Goal: Check status: Check status

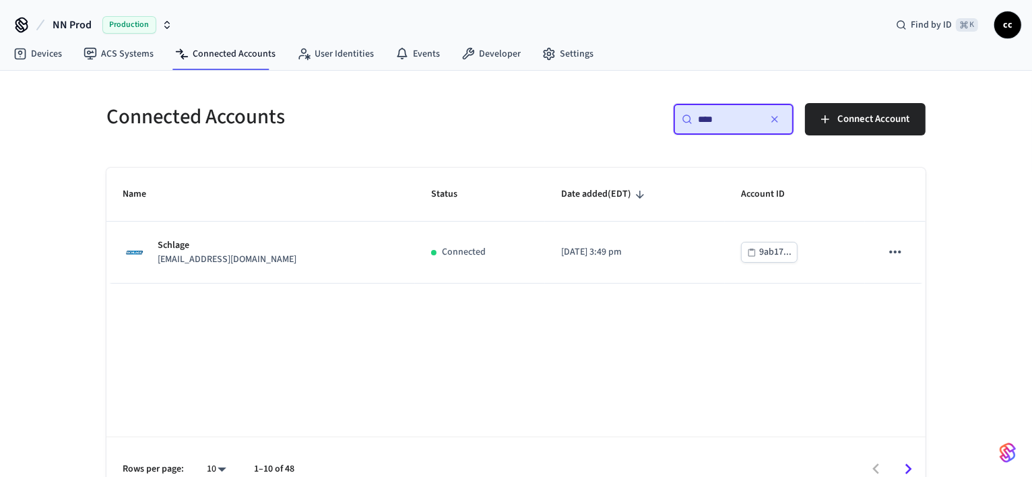
click at [711, 115] on input "****" at bounding box center [728, 118] width 61 height 13
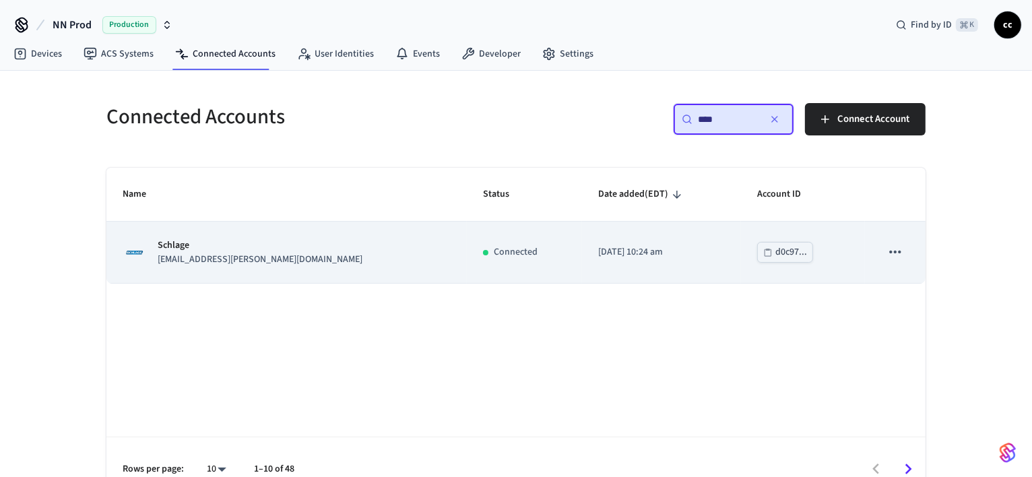
type input "****"
click at [509, 256] on div "Connected" at bounding box center [524, 252] width 83 height 14
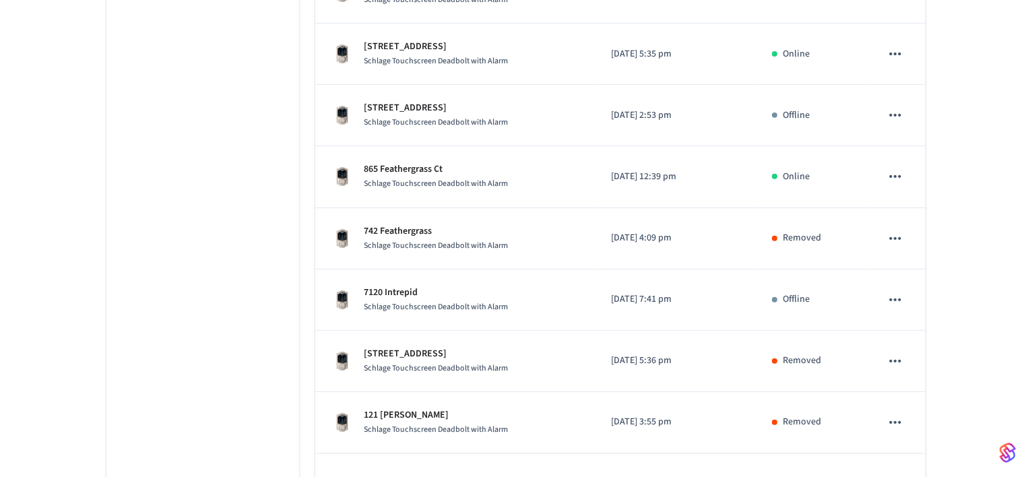
scroll to position [504, 0]
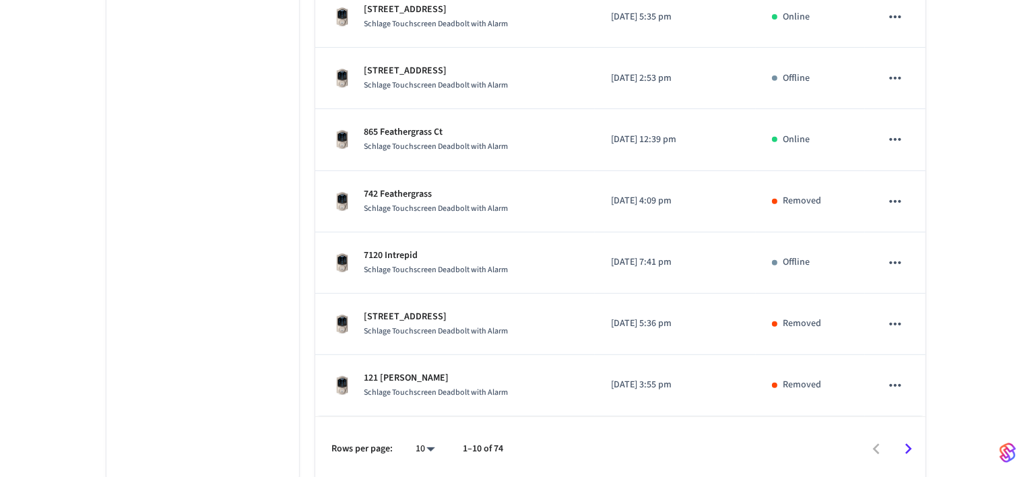
click at [426, 364] on li "25" at bounding box center [420, 366] width 36 height 36
type input "**"
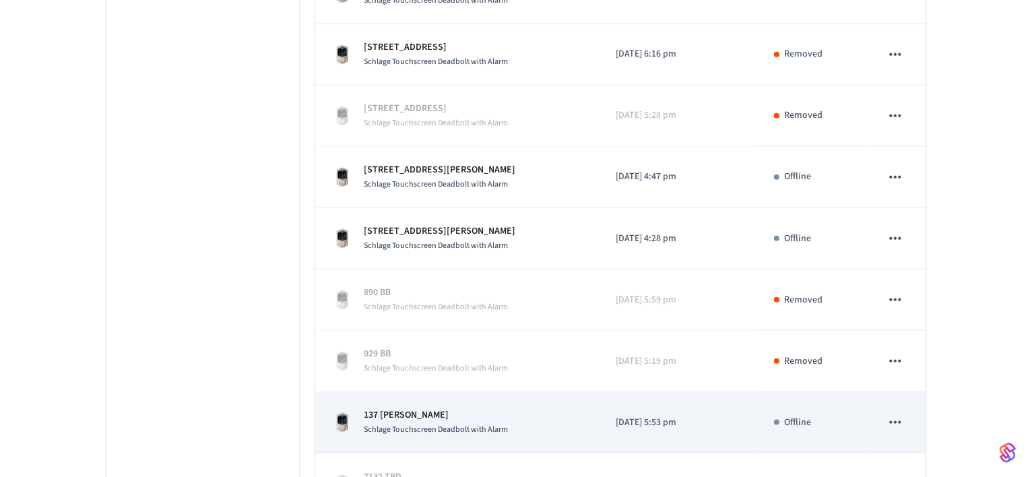
scroll to position [1420, 0]
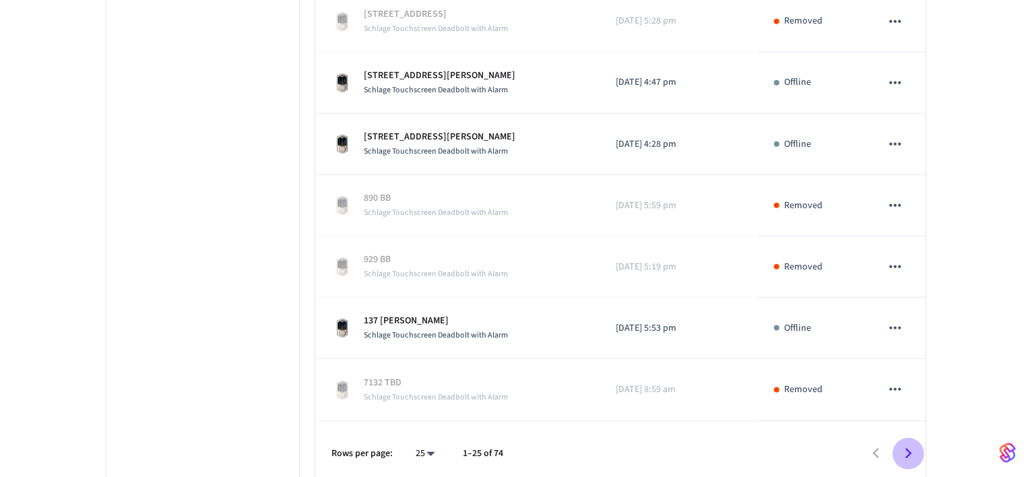
click at [907, 445] on icon "Go to next page" at bounding box center [908, 453] width 21 height 21
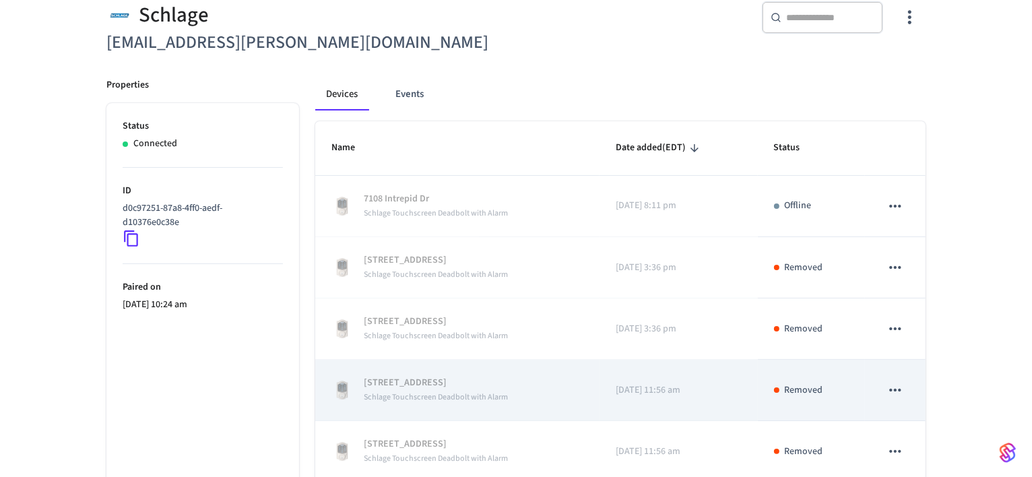
scroll to position [0, 0]
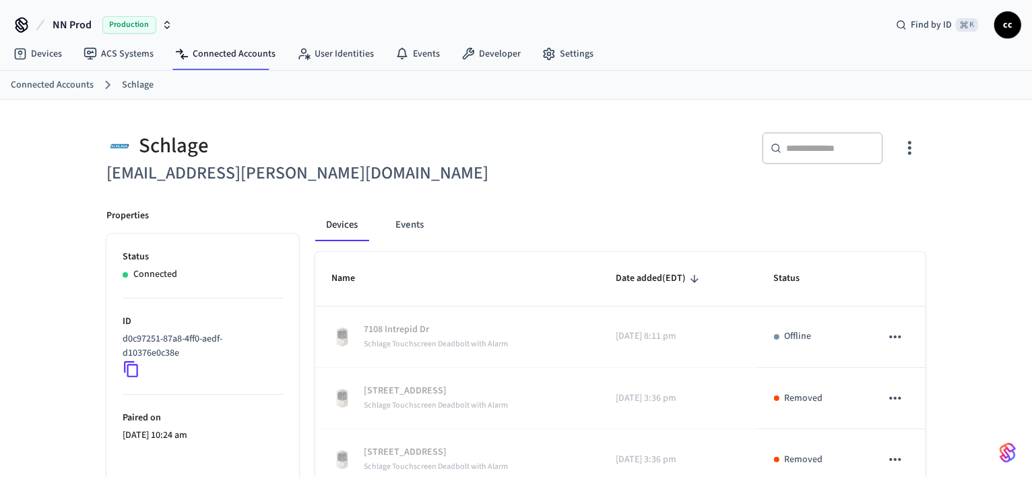
click at [812, 143] on input "text" at bounding box center [831, 147] width 88 height 13
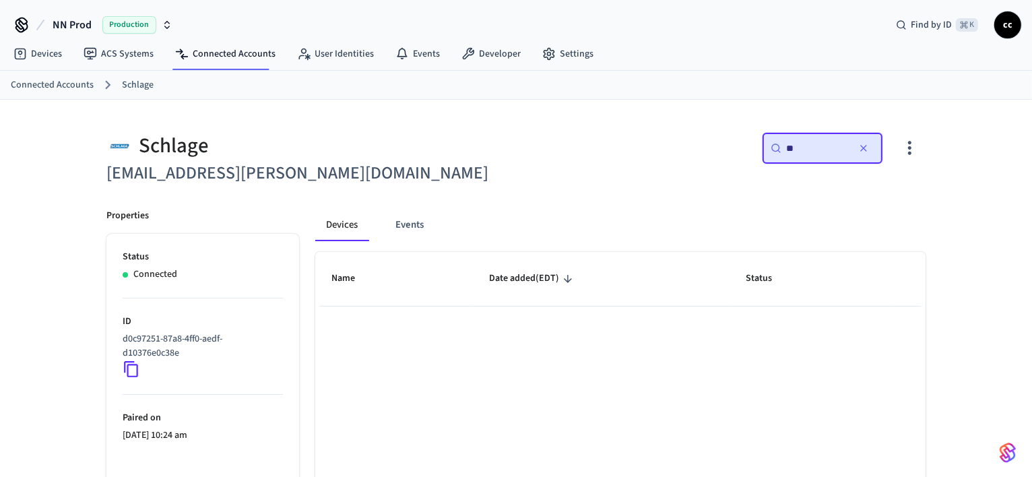
type input "*"
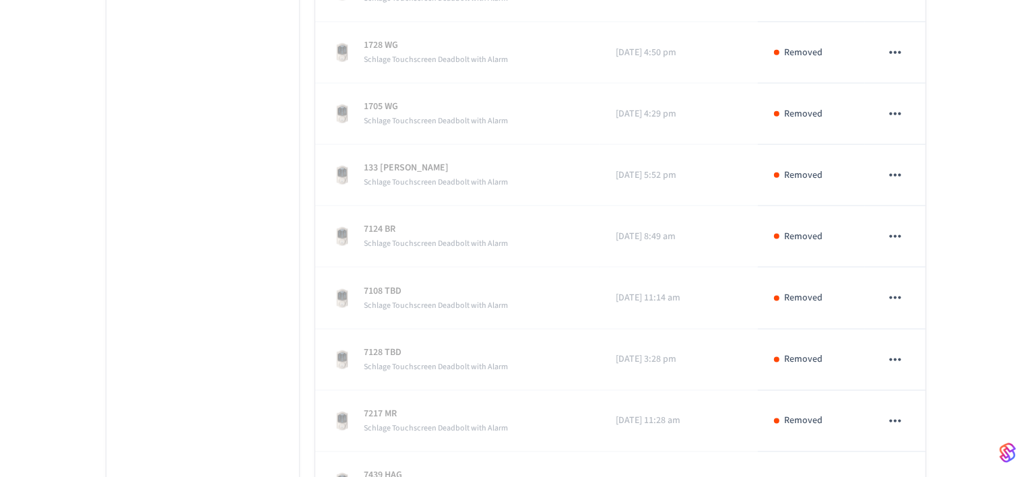
scroll to position [1603, 0]
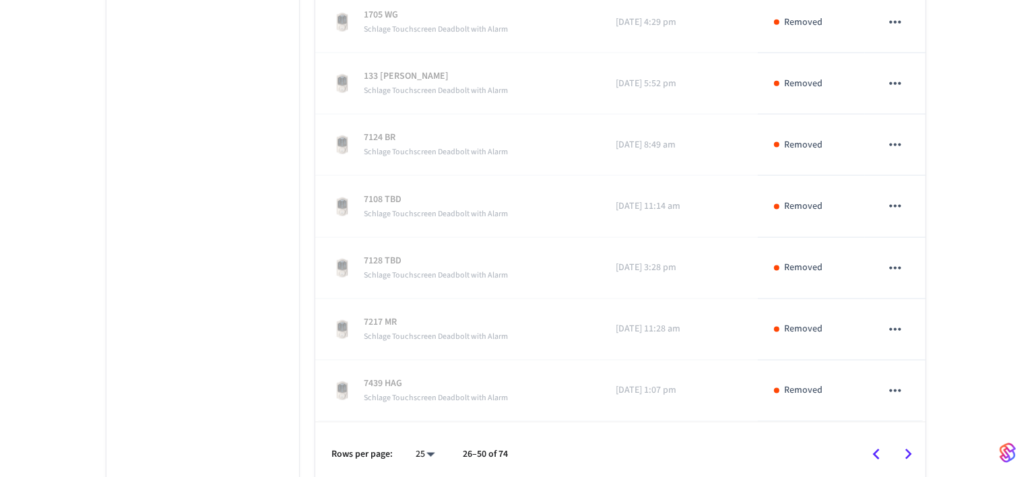
click at [872, 444] on icon "Go to previous page" at bounding box center [875, 454] width 21 height 21
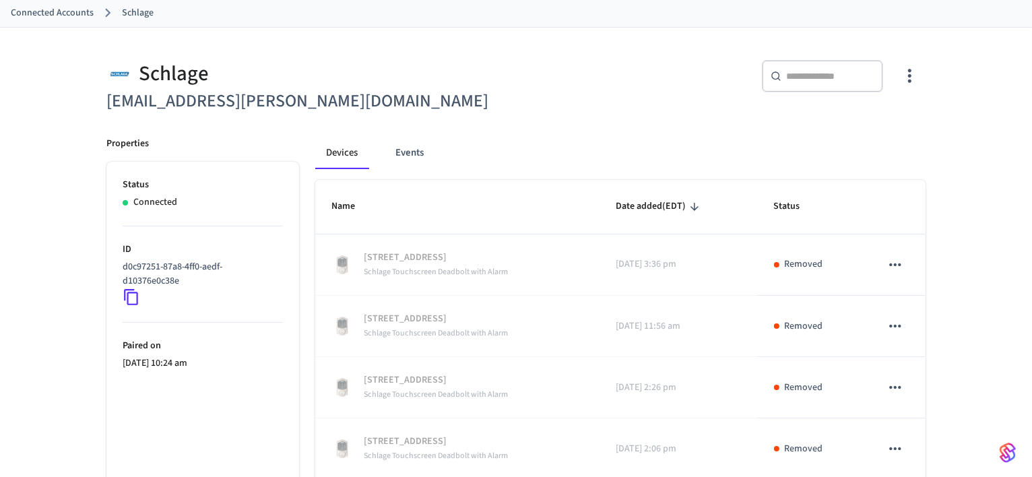
scroll to position [0, 0]
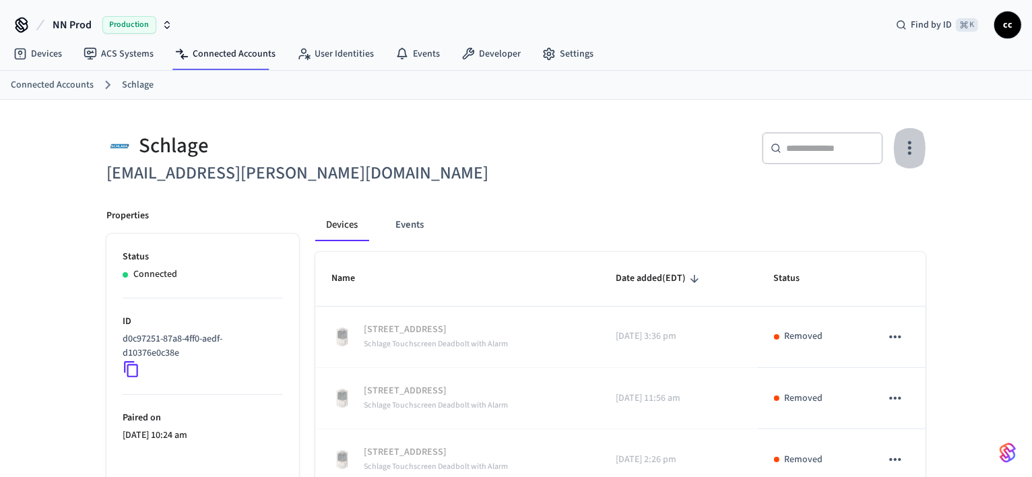
click at [910, 146] on icon "button" at bounding box center [909, 148] width 3 height 14
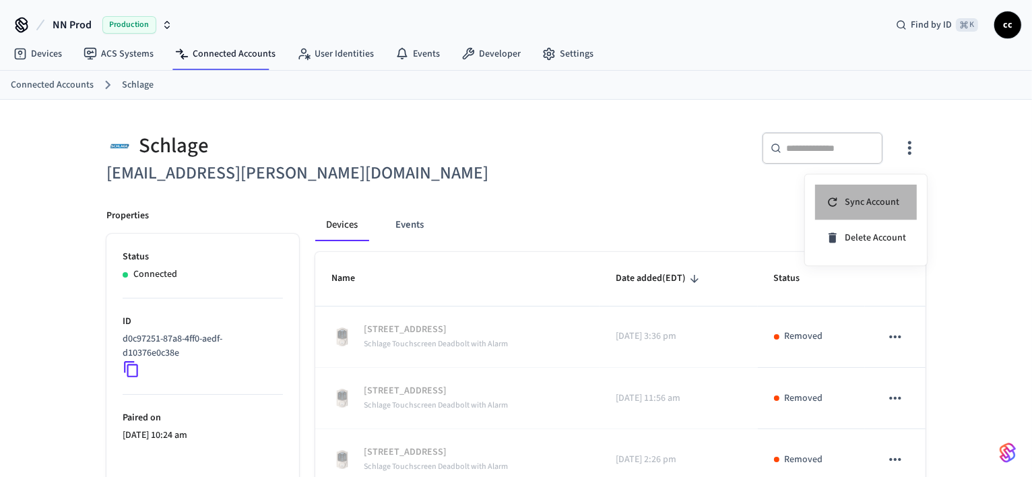
click at [872, 201] on span "Sync Account" at bounding box center [872, 201] width 55 height 13
click at [516, 192] on div at bounding box center [516, 238] width 1032 height 477
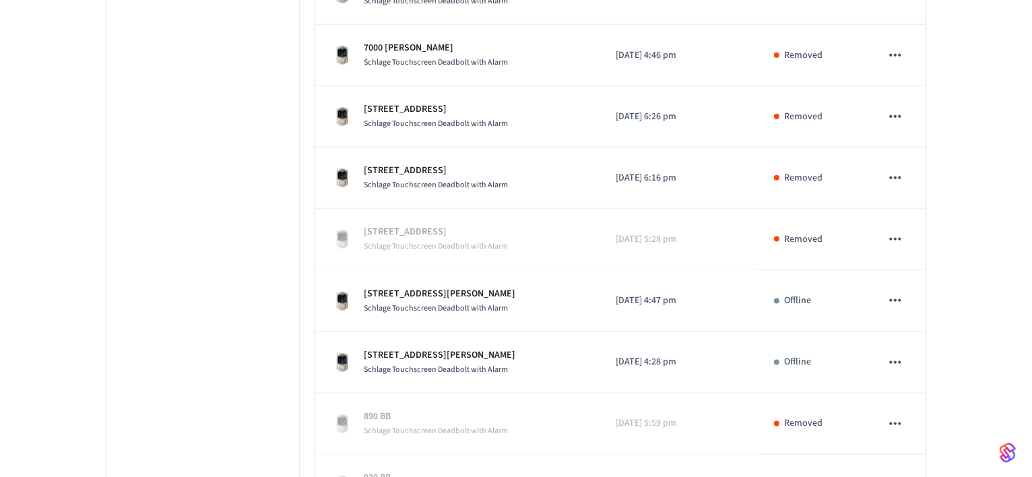
scroll to position [1725, 0]
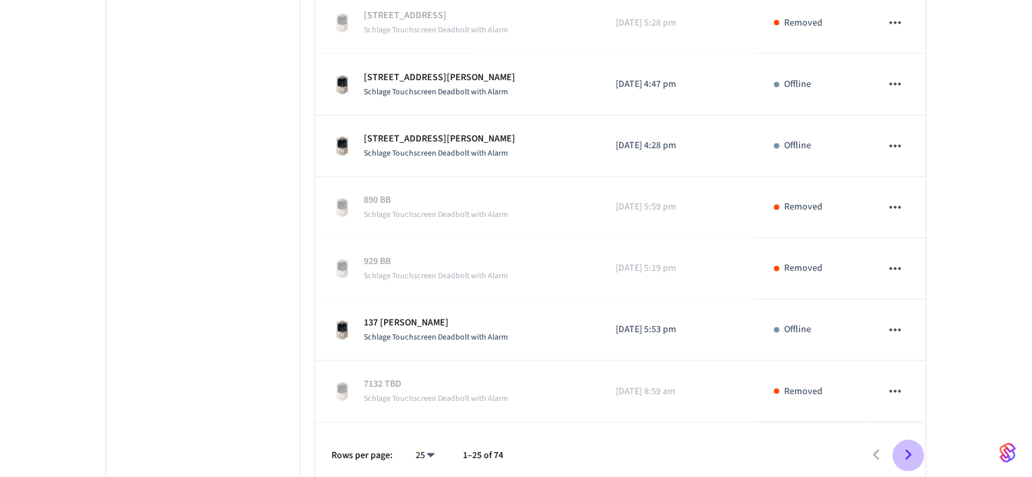
click at [910, 450] on icon "Go to next page" at bounding box center [908, 455] width 7 height 11
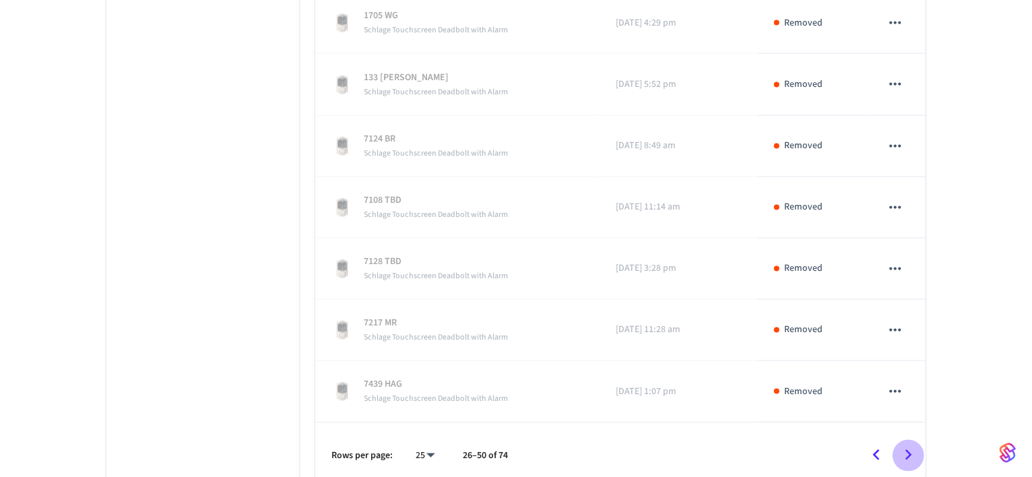
click at [910, 450] on icon "Go to next page" at bounding box center [908, 455] width 7 height 11
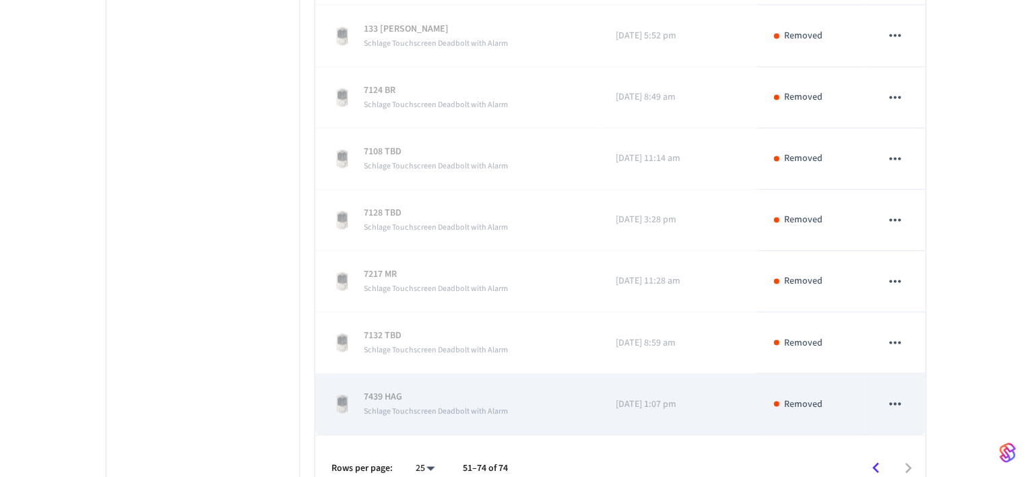
scroll to position [1786, 0]
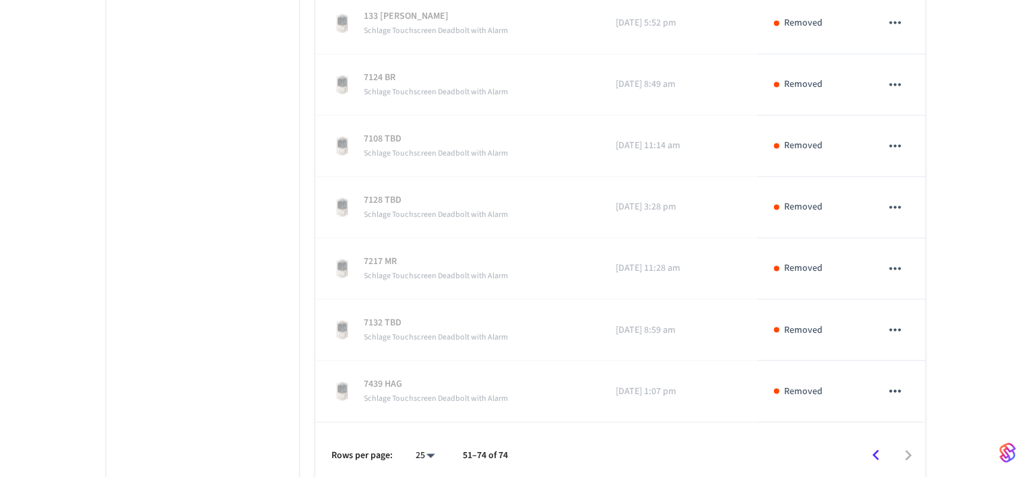
click at [880, 445] on icon "Go to previous page" at bounding box center [875, 455] width 21 height 21
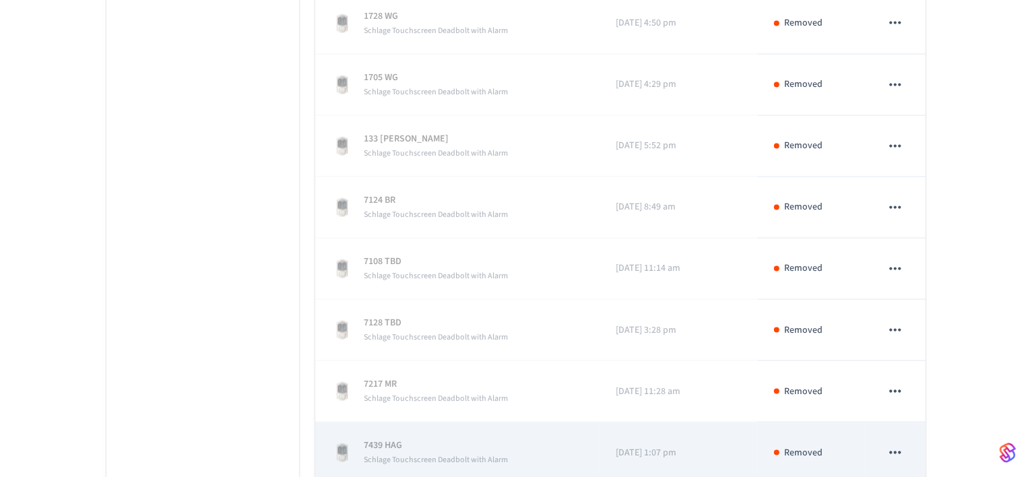
scroll to position [1847, 0]
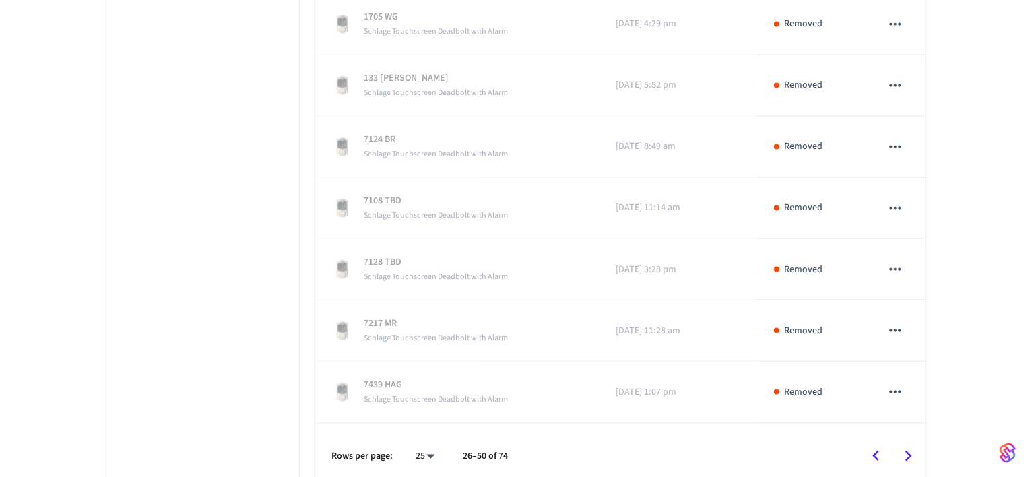
click at [876, 451] on icon "Go to previous page" at bounding box center [876, 456] width 7 height 11
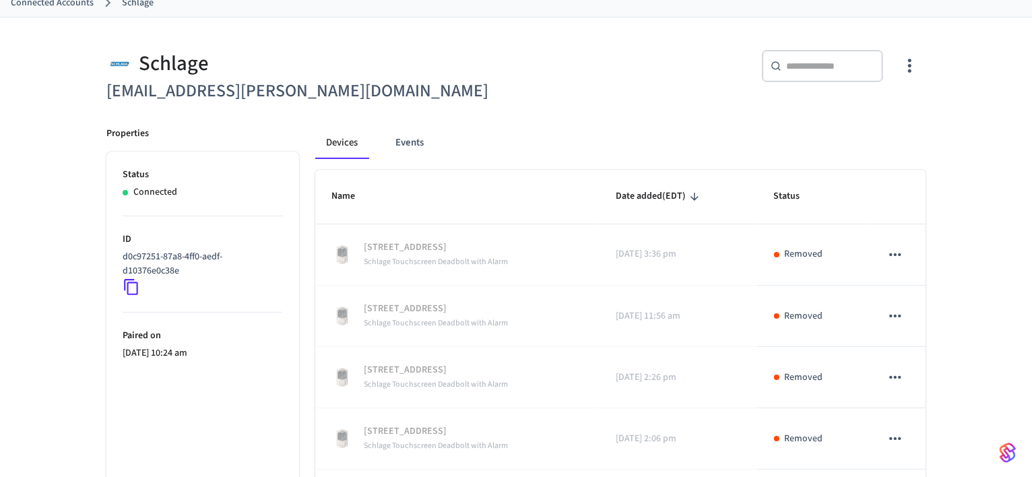
scroll to position [0, 0]
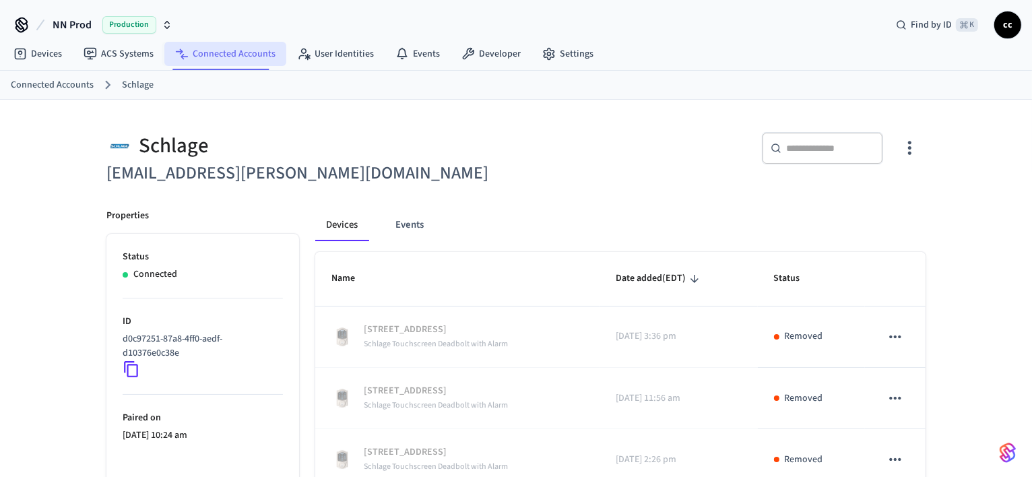
click at [208, 61] on link "Connected Accounts" at bounding box center [225, 54] width 122 height 24
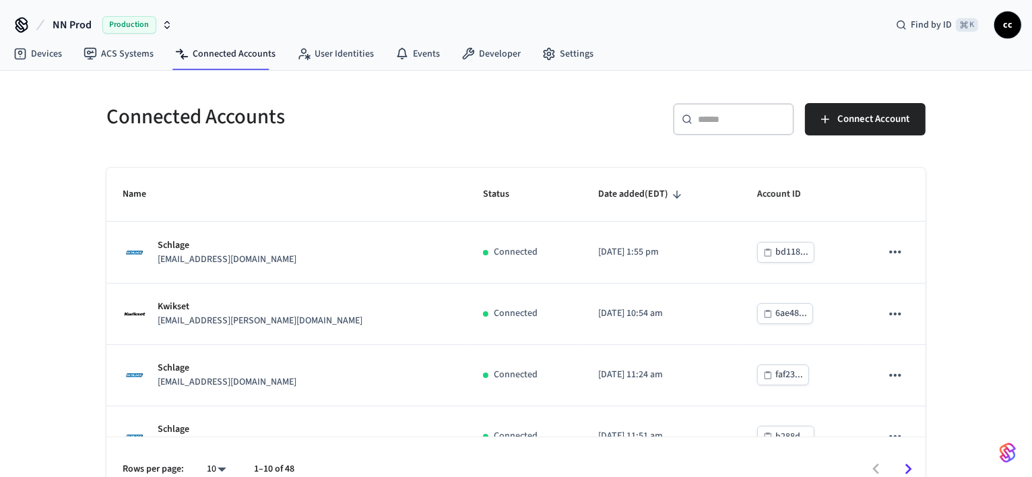
click at [703, 119] on input "text" at bounding box center [742, 118] width 88 height 13
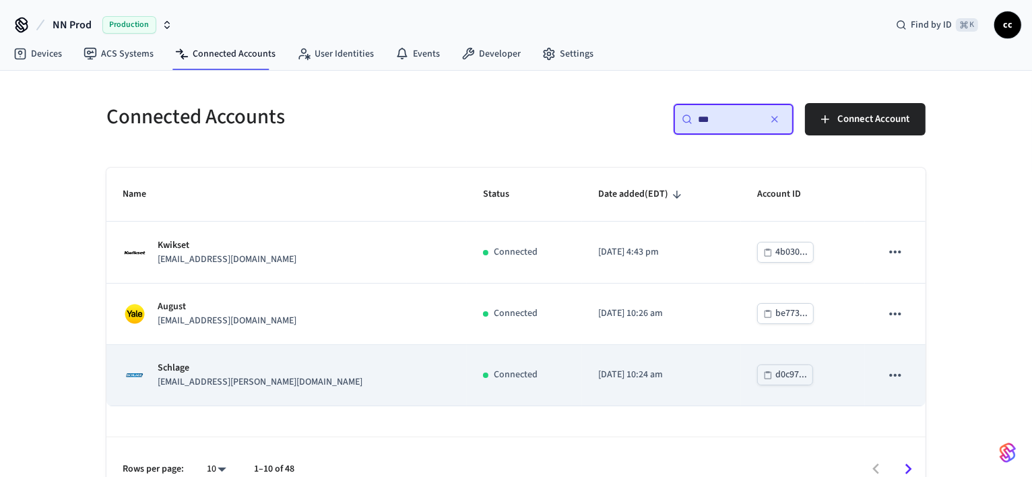
type input "***"
click at [467, 390] on td "Connected" at bounding box center [524, 375] width 115 height 61
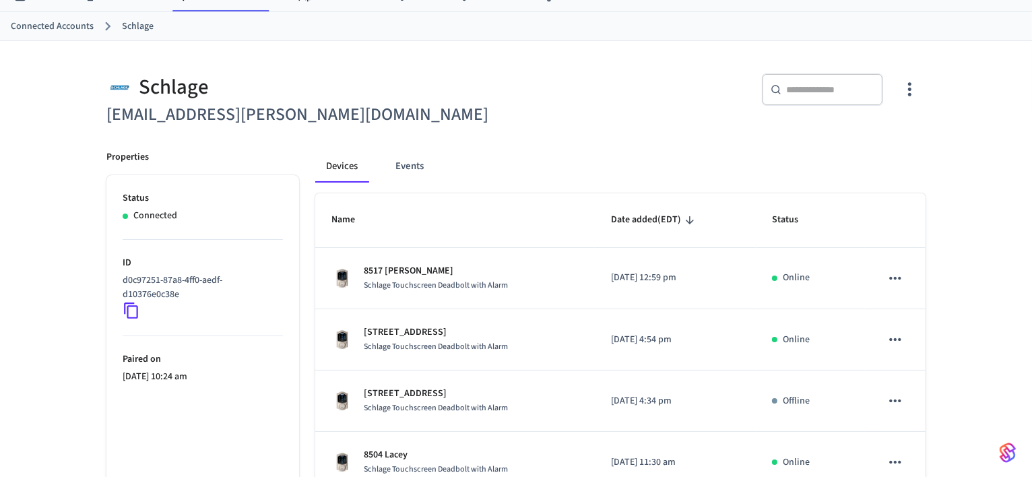
scroll to position [61, 0]
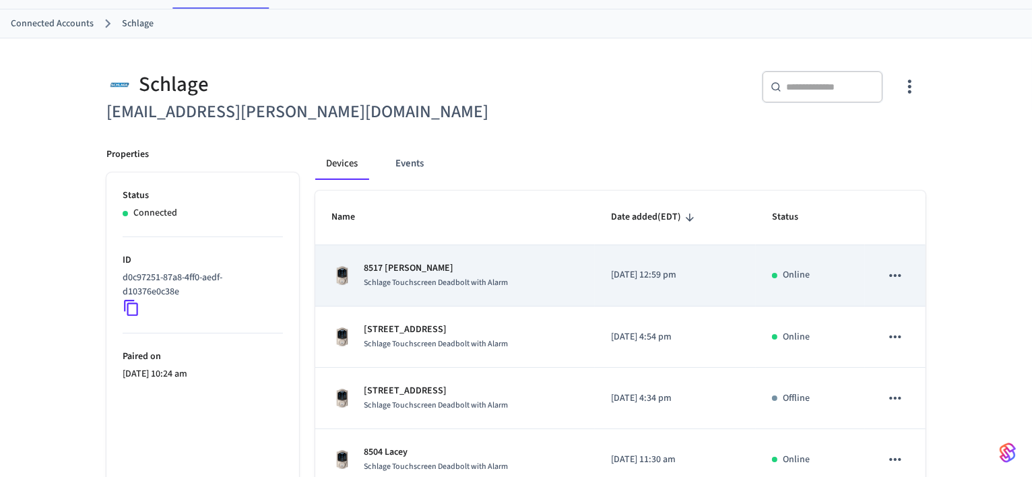
click at [445, 266] on p "8517 Scottie" at bounding box center [436, 268] width 144 height 14
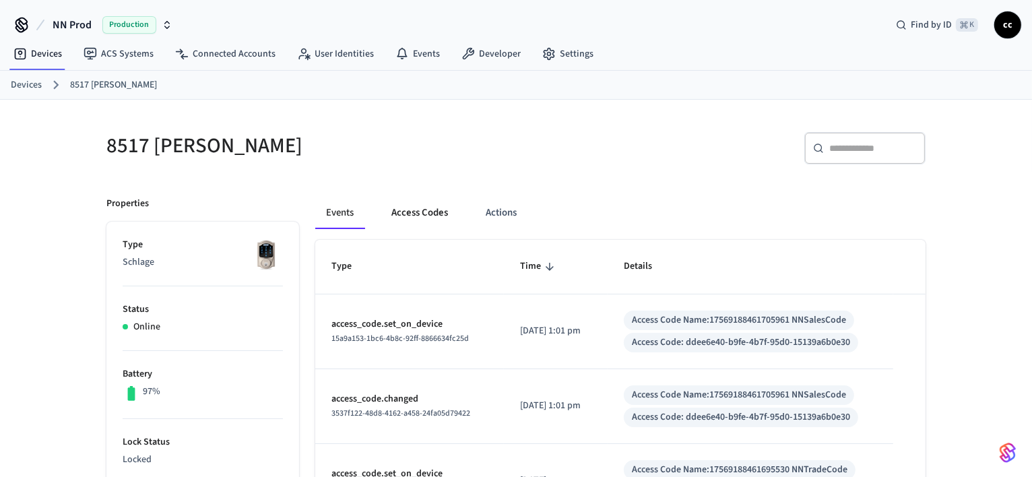
click at [426, 214] on button "Access Codes" at bounding box center [420, 213] width 78 height 32
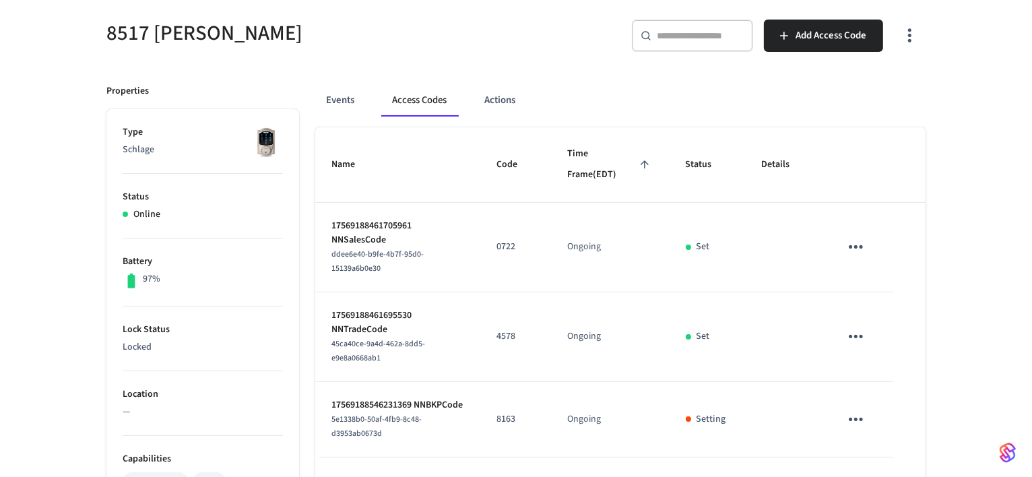
scroll to position [118, 0]
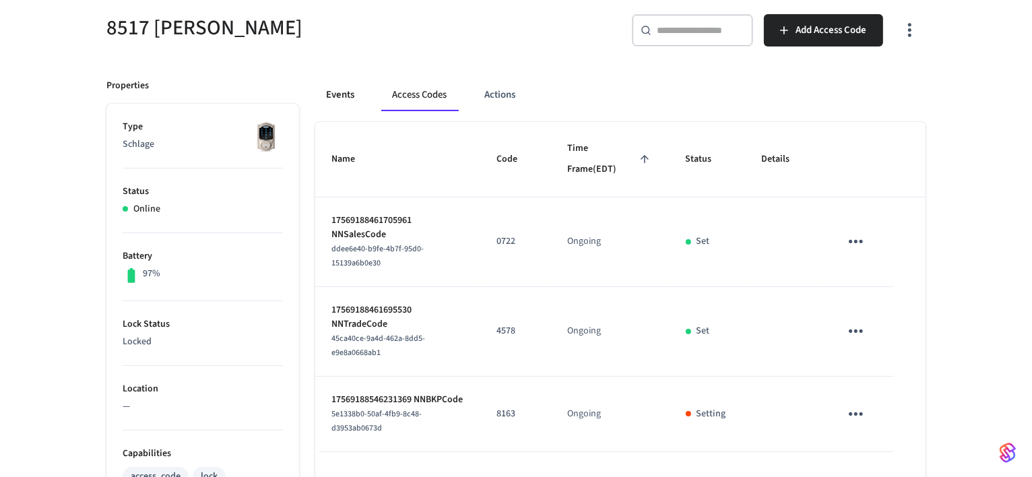
click at [339, 94] on button "Events" at bounding box center [340, 95] width 50 height 32
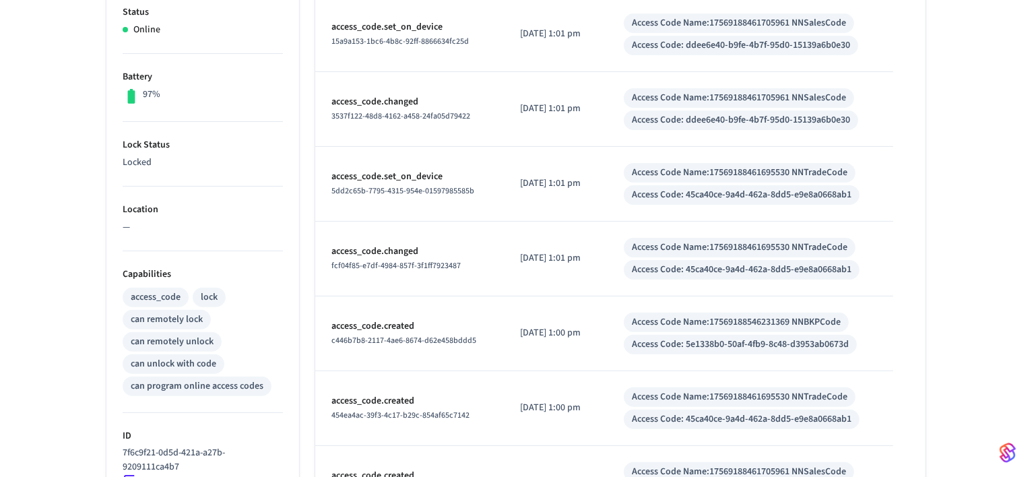
scroll to position [0, 0]
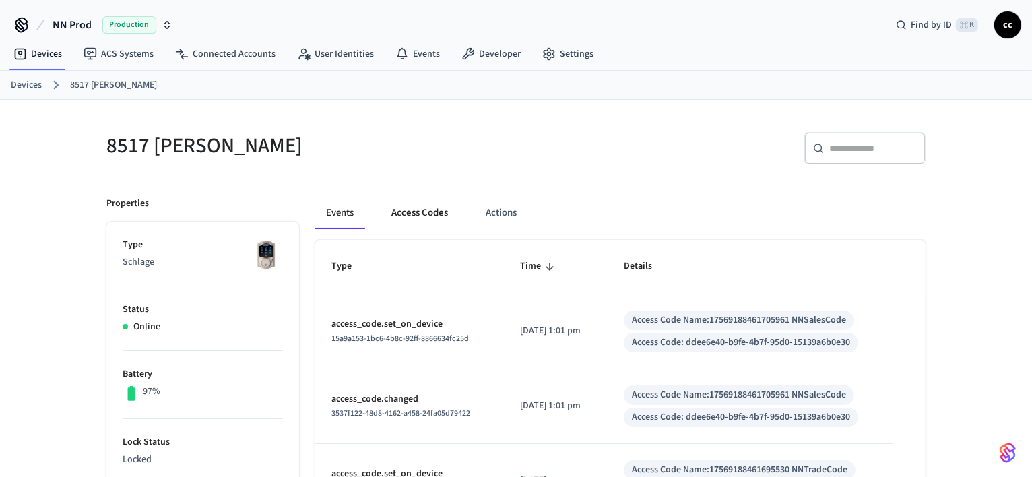
click at [437, 218] on button "Access Codes" at bounding box center [420, 213] width 78 height 32
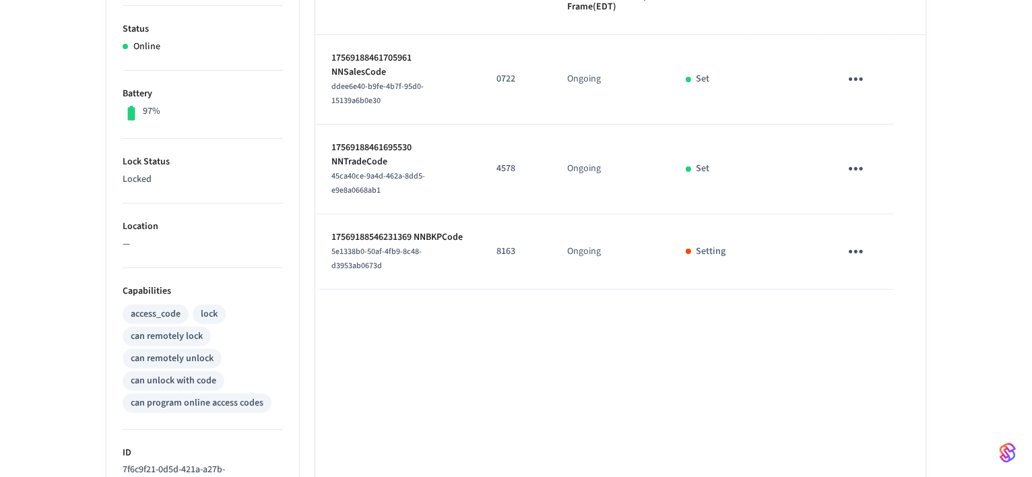
scroll to position [294, 0]
